Goal: Book appointment/travel/reservation

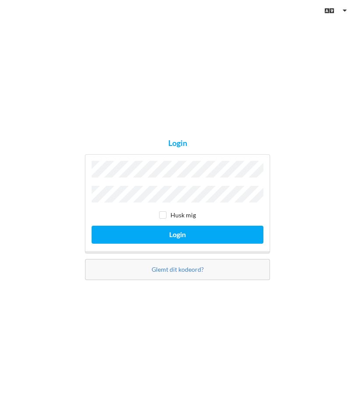
click at [166, 214] on input "checkbox" at bounding box center [162, 214] width 7 height 7
checkbox input "true"
click at [195, 234] on button "Login" at bounding box center [178, 235] width 172 height 18
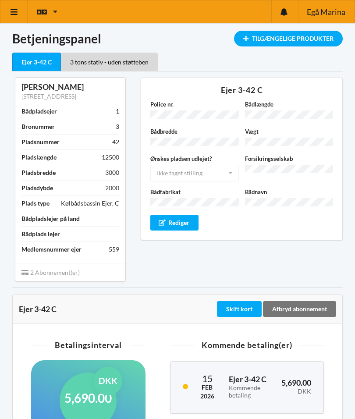
click at [275, 44] on div "Tilgængelige Produkter" at bounding box center [288, 39] width 109 height 16
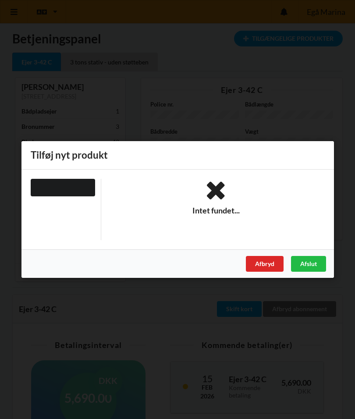
click at [302, 270] on div "Afslut" at bounding box center [308, 264] width 35 height 16
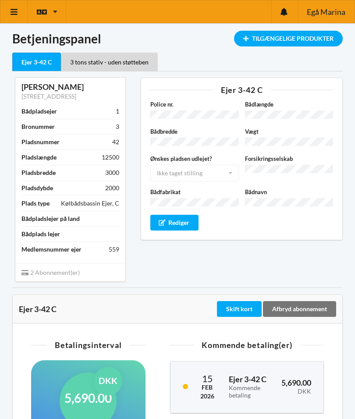
click at [14, 8] on icon at bounding box center [14, 12] width 9 height 8
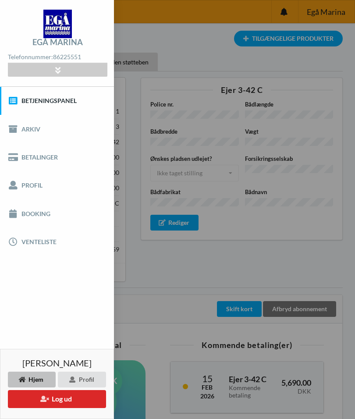
click at [39, 109] on link "Betjeningspanel" at bounding box center [57, 101] width 114 height 28
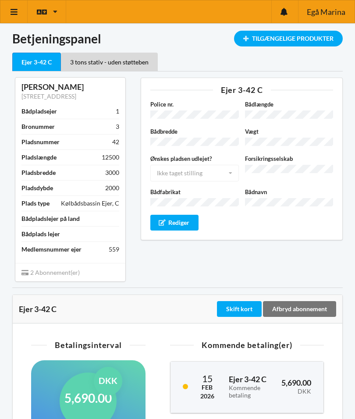
click at [134, 55] on div "3 tons stativ - uden støtteben" at bounding box center [109, 62] width 97 height 18
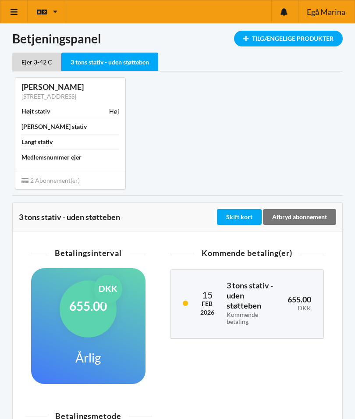
click at [331, 14] on span "Egå Marina" at bounding box center [326, 12] width 39 height 8
click at [21, 15] on link at bounding box center [13, 11] width 27 height 22
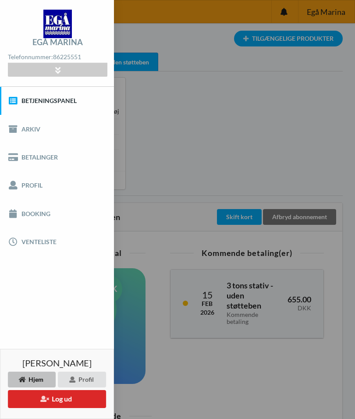
click at [31, 220] on link "Booking" at bounding box center [57, 213] width 114 height 28
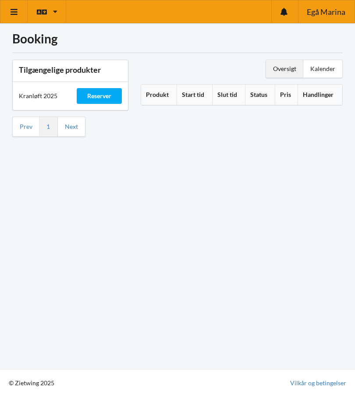
click at [101, 100] on div "Reserver" at bounding box center [100, 96] width 46 height 16
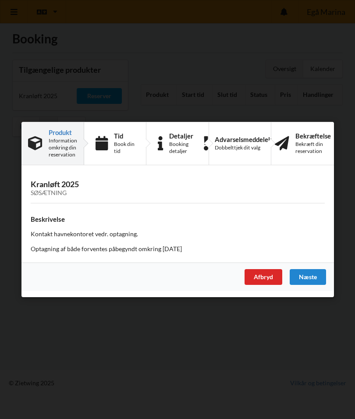
click at [312, 278] on div "Næste" at bounding box center [308, 277] width 36 height 16
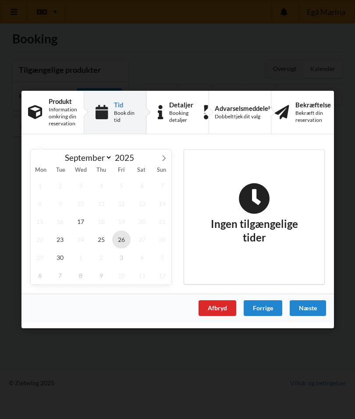
click at [120, 241] on span "26" at bounding box center [121, 239] width 18 height 18
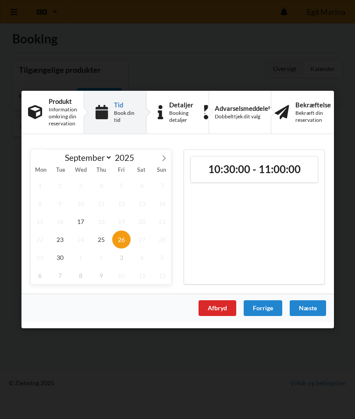
click at [267, 174] on h2 "10:30:00 - 11:00:00" at bounding box center [254, 170] width 114 height 14
click at [307, 314] on div "Næste" at bounding box center [308, 308] width 36 height 16
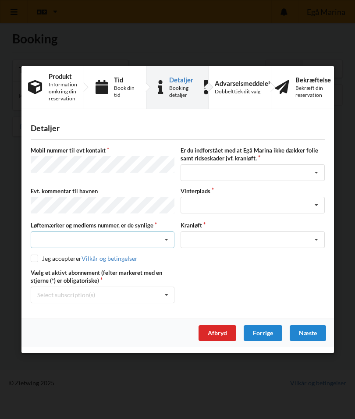
click at [164, 241] on icon at bounding box center [165, 240] width 13 height 16
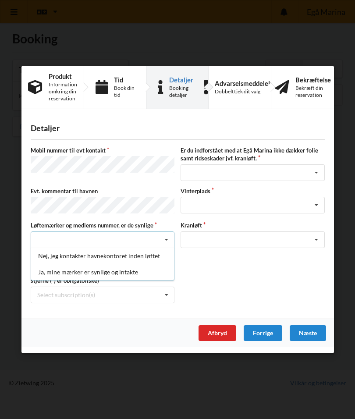
click at [113, 276] on div "Ja, mine mærker er synlige og intakte" at bounding box center [102, 272] width 143 height 16
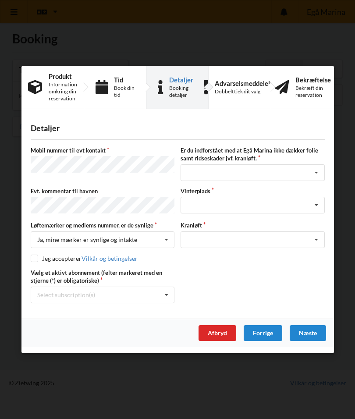
click at [37, 259] on input "checkbox" at bounding box center [34, 258] width 7 height 7
checkbox input "true"
click at [174, 292] on div "Select subscription(s) * Ejer 3-42 C * 3 tons stativ - uden støtteben" at bounding box center [103, 295] width 144 height 17
click at [110, 332] on div "* 3 tons stativ - uden støtteben" at bounding box center [102, 327] width 143 height 16
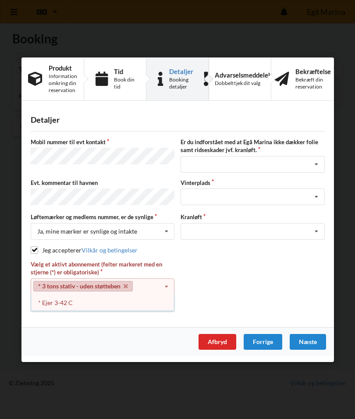
click at [229, 286] on div "Vælg et aktivt abonnement (felter markeret med en stjerne (*) er obligatoriske)…" at bounding box center [178, 286] width 300 height 52
click at [166, 287] on icon at bounding box center [165, 286] width 13 height 16
click at [165, 288] on icon at bounding box center [165, 286] width 13 height 16
click at [59, 302] on div "* Ejer 3-42 C" at bounding box center [102, 302] width 143 height 16
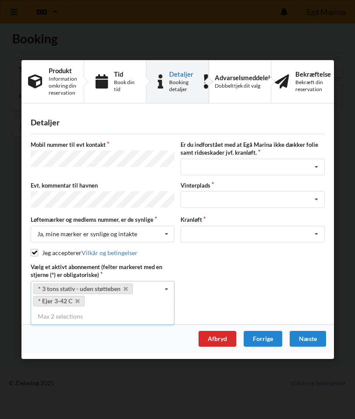
click at [237, 281] on div "Vælg et aktivt abonnement (felter markeret med en stjerne (*) er obligatoriske)…" at bounding box center [178, 286] width 300 height 46
click at [318, 170] on icon at bounding box center [316, 167] width 13 height 16
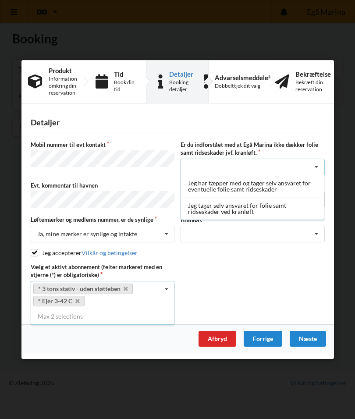
click at [266, 211] on div "Jeg tager selv ansvaret for folie samt ridseskader ved kranløft" at bounding box center [252, 208] width 143 height 22
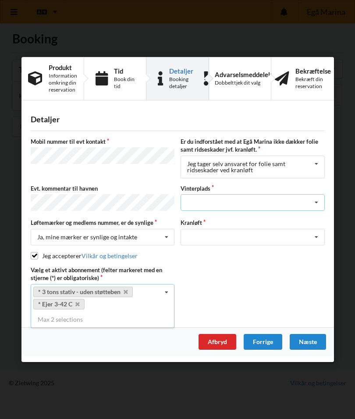
click at [318, 203] on icon at bounding box center [316, 203] width 13 height 16
click at [319, 203] on icon at bounding box center [316, 203] width 13 height 16
click at [319, 205] on icon at bounding box center [316, 203] width 13 height 16
click at [321, 205] on icon at bounding box center [316, 203] width 13 height 16
click at [214, 339] on div "Afbryd" at bounding box center [217, 342] width 38 height 16
